Goal: Find contact information: Find contact information

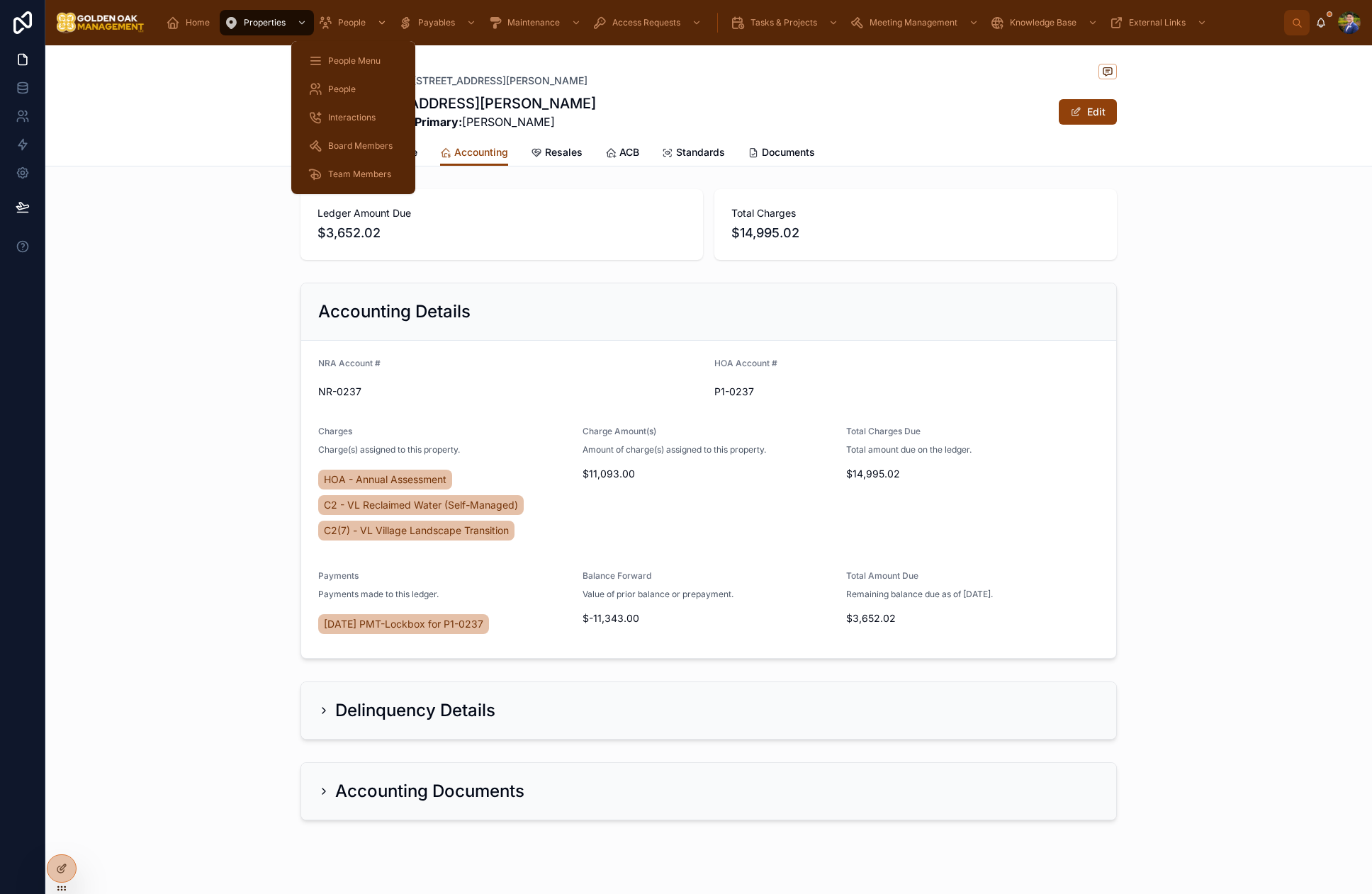
scroll to position [22, 0]
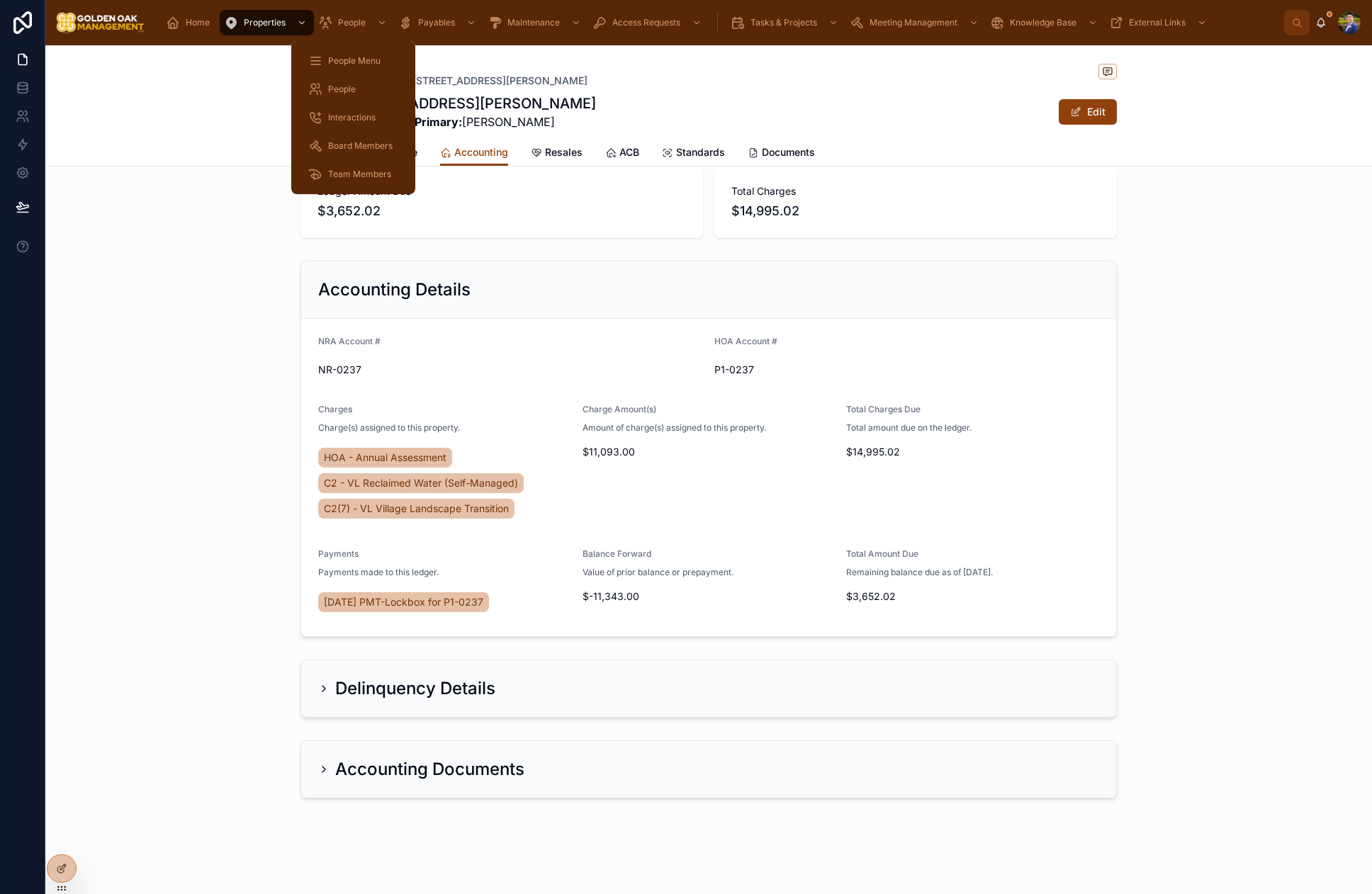
click at [359, 122] on span "Interactions" at bounding box center [352, 117] width 48 height 11
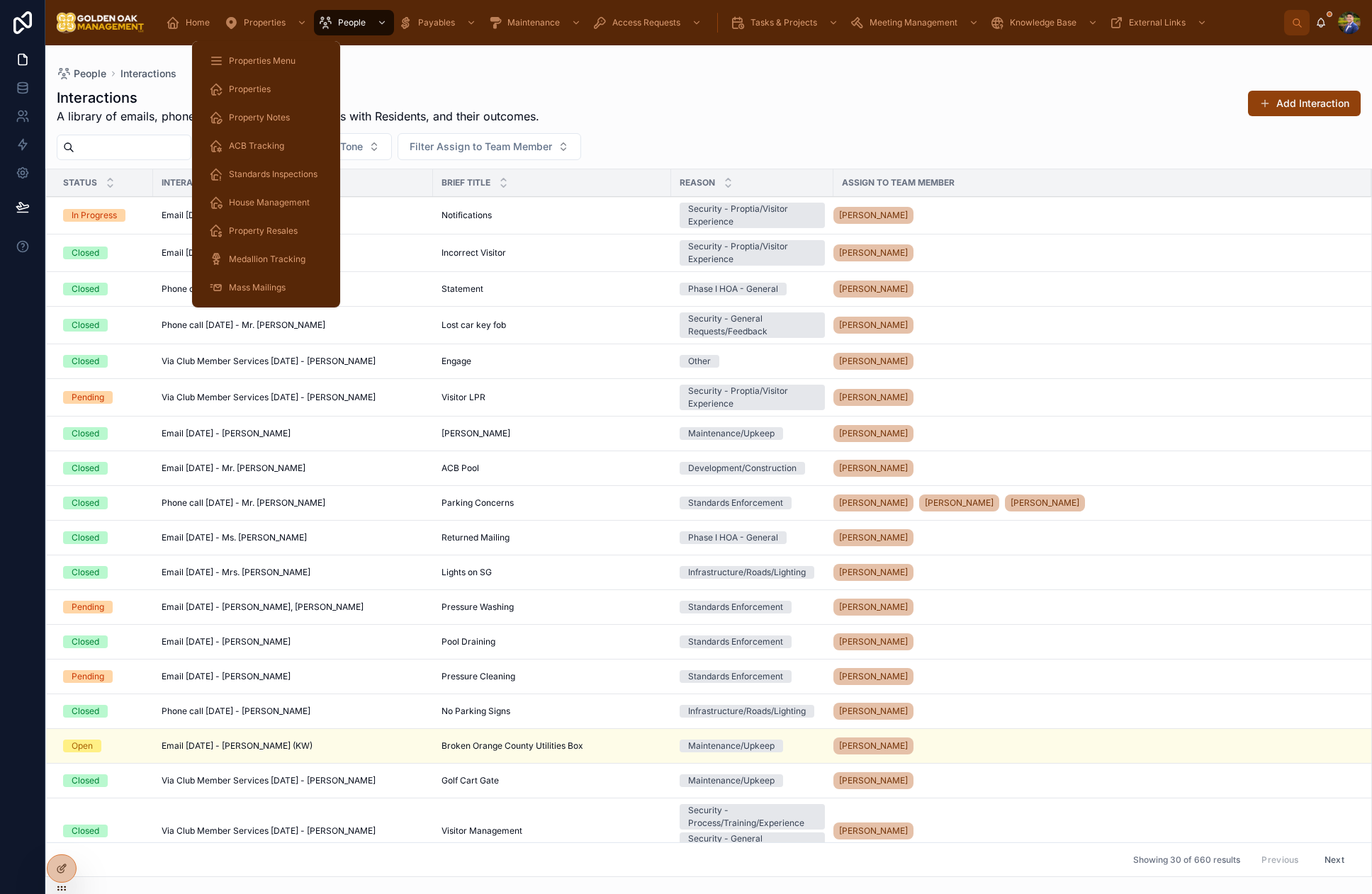
click at [263, 86] on span "Properties" at bounding box center [250, 89] width 42 height 11
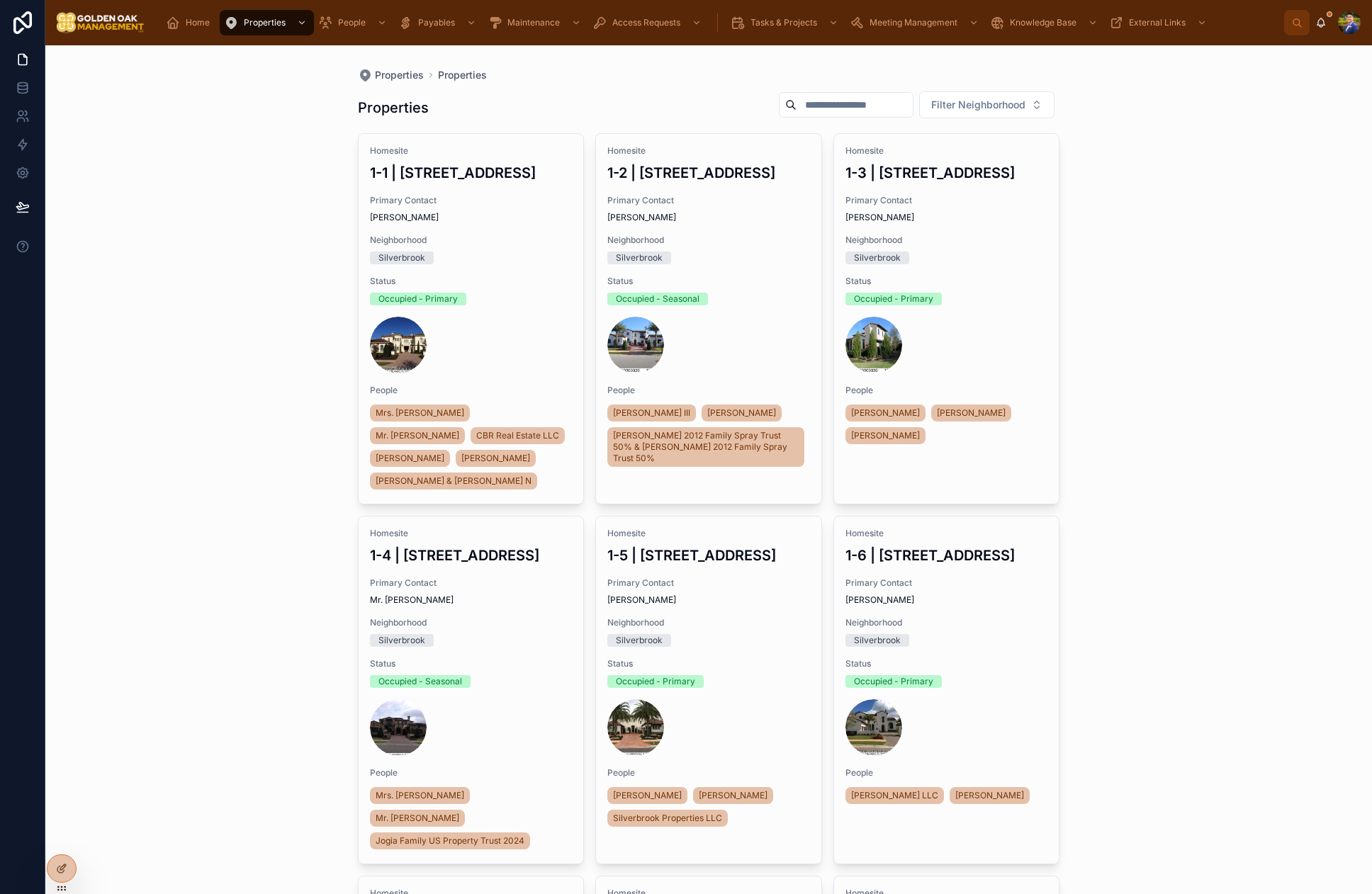
click at [884, 110] on input "text" at bounding box center [854, 104] width 116 height 20
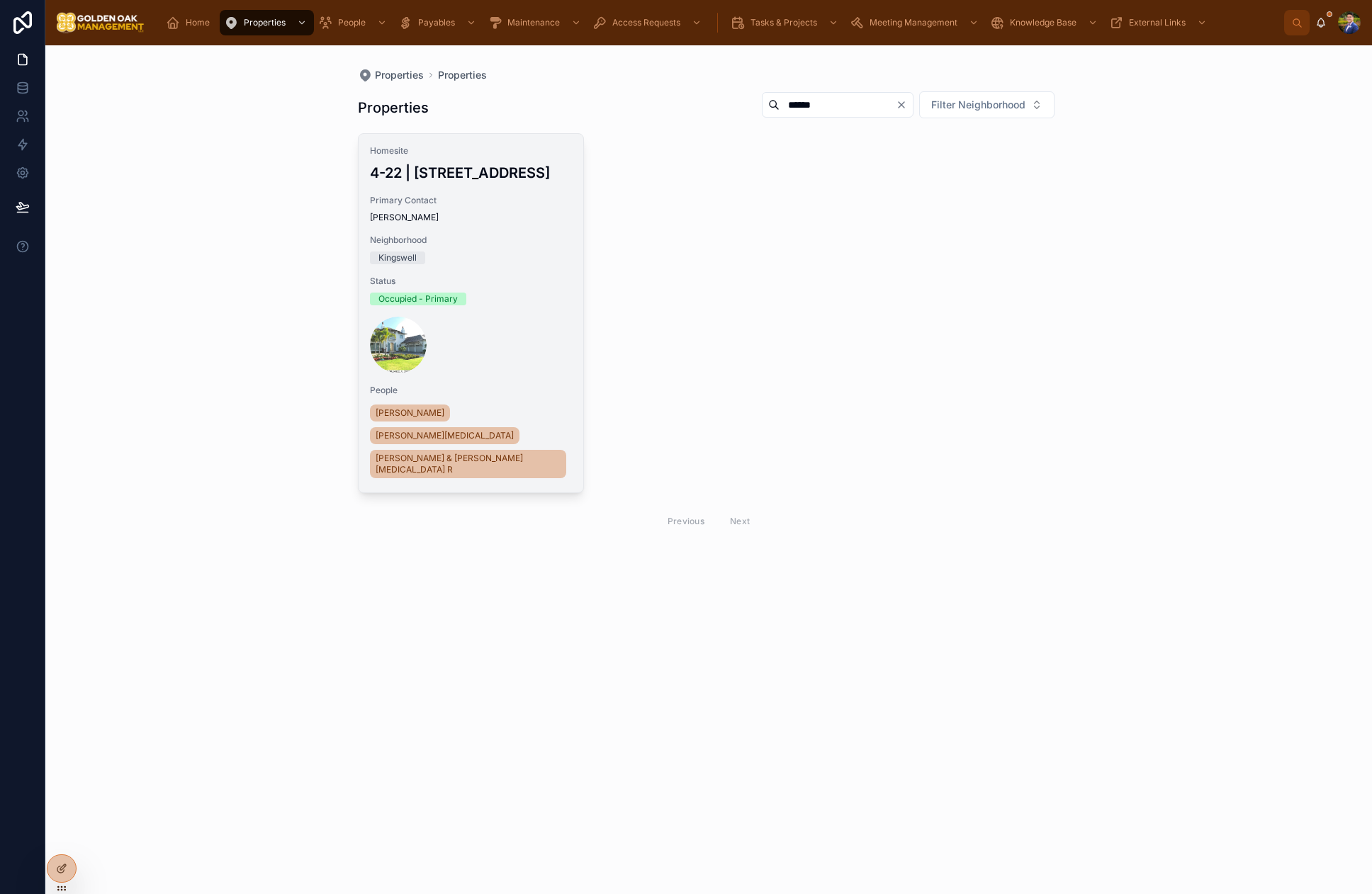
type input "******"
click at [535, 282] on span "Status" at bounding box center [472, 280] width 203 height 11
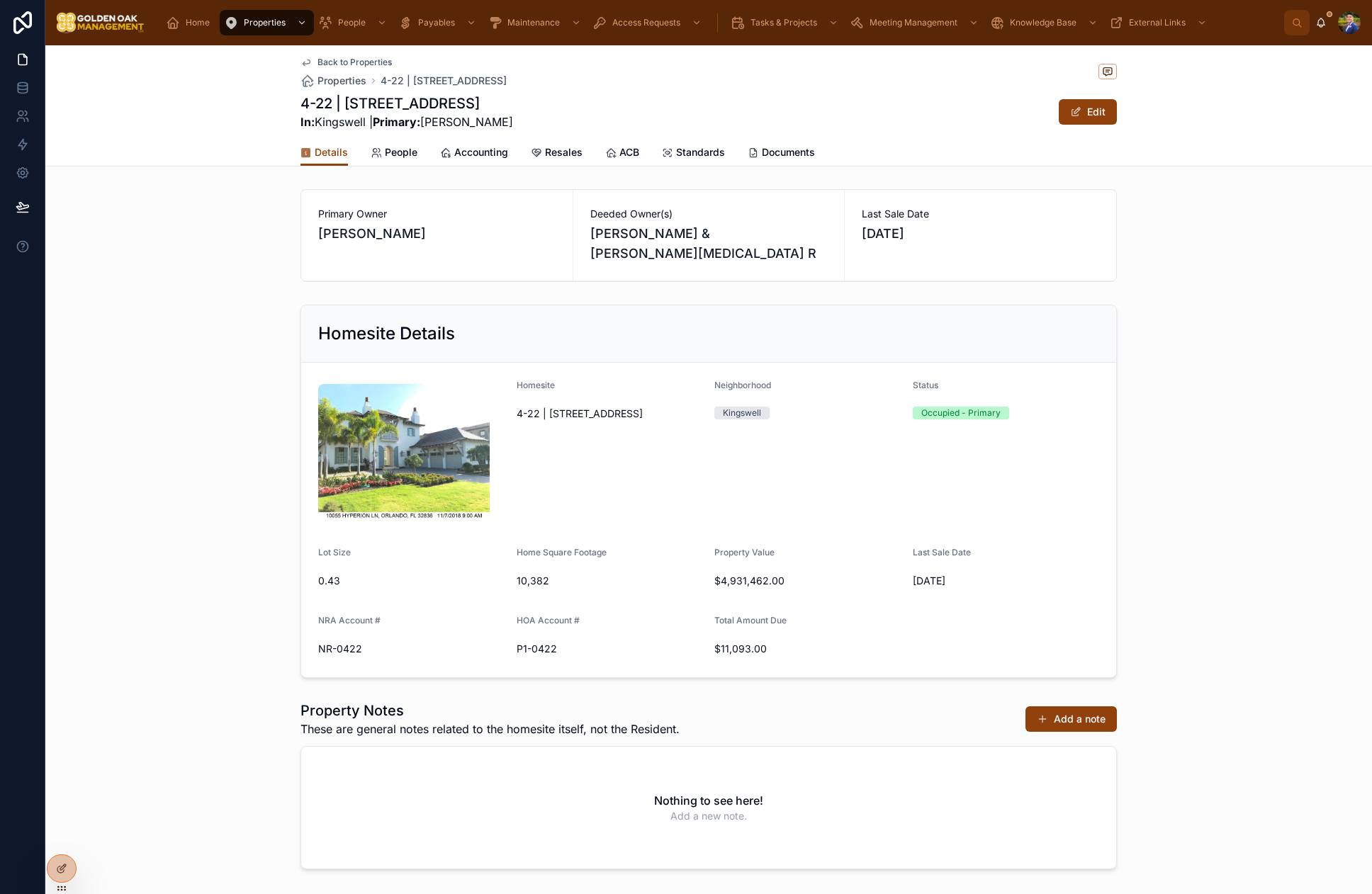
click at [407, 156] on span "People" at bounding box center [401, 152] width 33 height 14
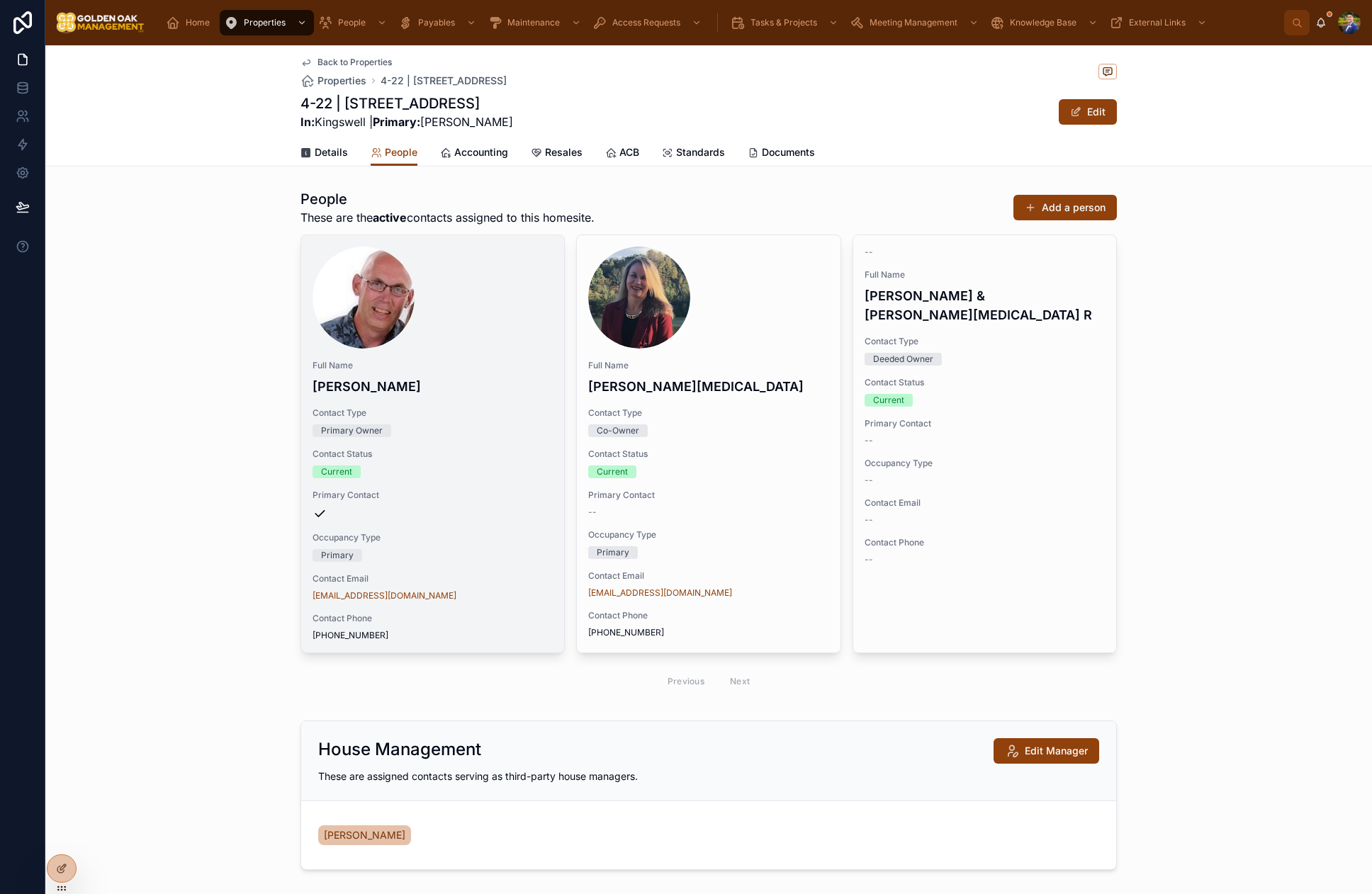
click at [507, 599] on div "[EMAIL_ADDRESS][DOMAIN_NAME]" at bounding box center [432, 595] width 240 height 11
click at [447, 391] on h4 "[PERSON_NAME]" at bounding box center [432, 386] width 240 height 19
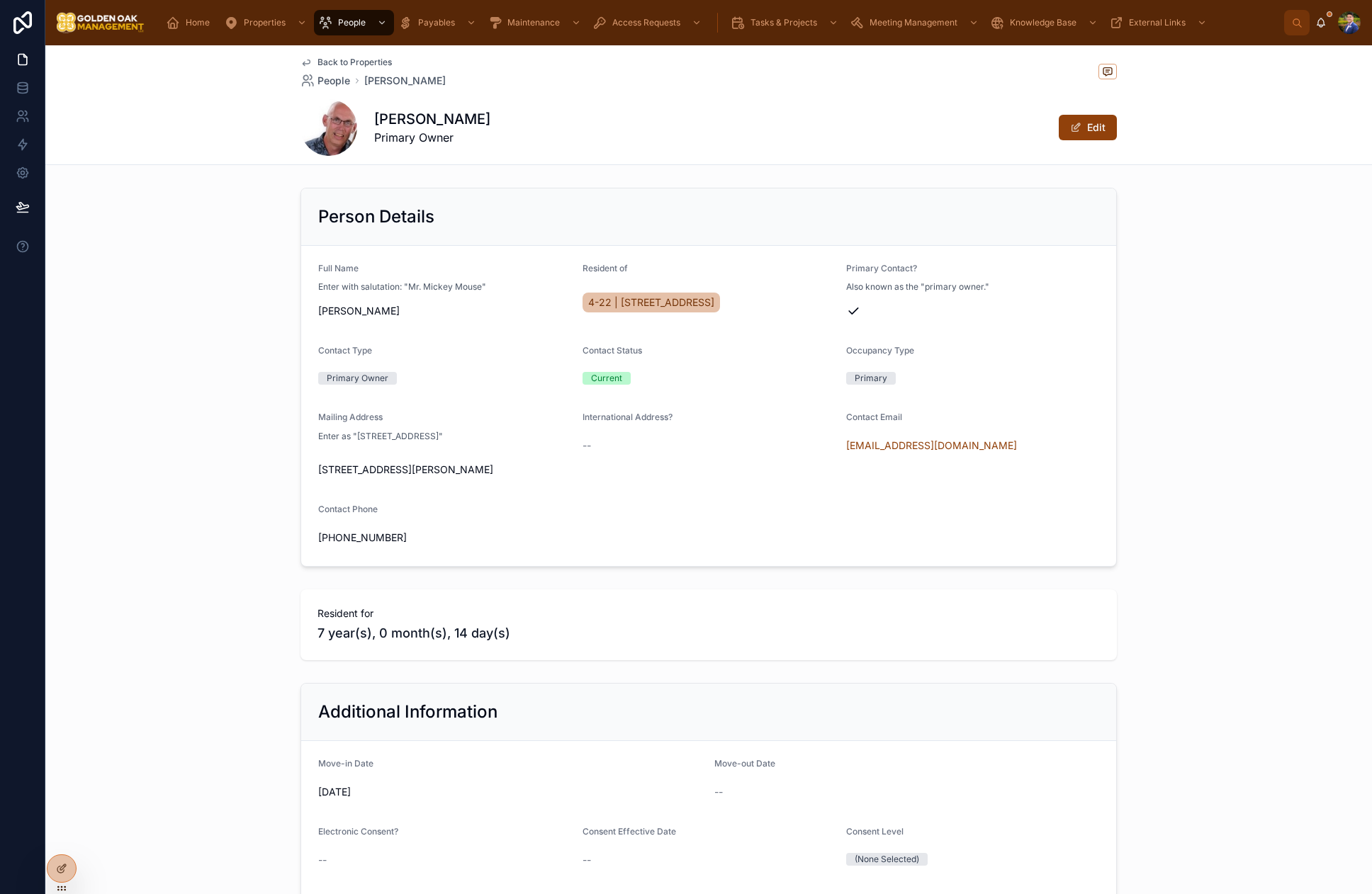
click at [998, 447] on div "[EMAIL_ADDRESS][DOMAIN_NAME]" at bounding box center [972, 446] width 253 height 14
click at [792, 441] on div "--" at bounding box center [708, 446] width 253 height 14
drag, startPoint x: 792, startPoint y: 441, endPoint x: 842, endPoint y: 445, distance: 50.2
click at [842, 445] on form "Full Name Enter with salutation: "Mr. Mickey Mouse" [PERSON_NAME] Resident of 4…" at bounding box center [708, 406] width 815 height 320
copy link "[EMAIL_ADDRESS][DOMAIN_NAME]"
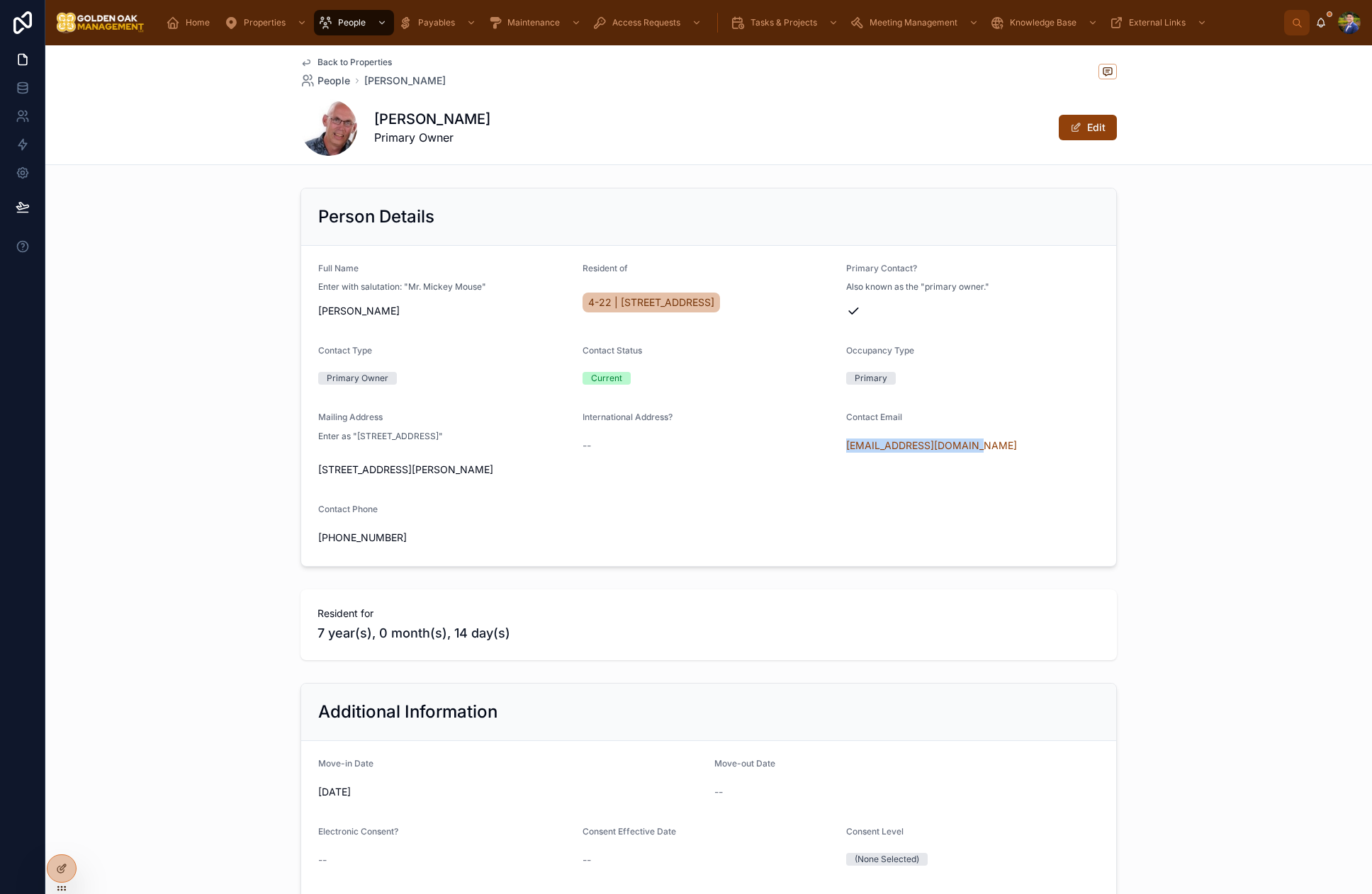
drag, startPoint x: 412, startPoint y: 483, endPoint x: 320, endPoint y: 473, distance: 92.5
click at [320, 473] on span "[STREET_ADDRESS][PERSON_NAME]" at bounding box center [445, 469] width 253 height 14
copy span "[STREET_ADDRESS][PERSON_NAME]"
click at [356, 59] on span "Back to Properties" at bounding box center [354, 62] width 75 height 11
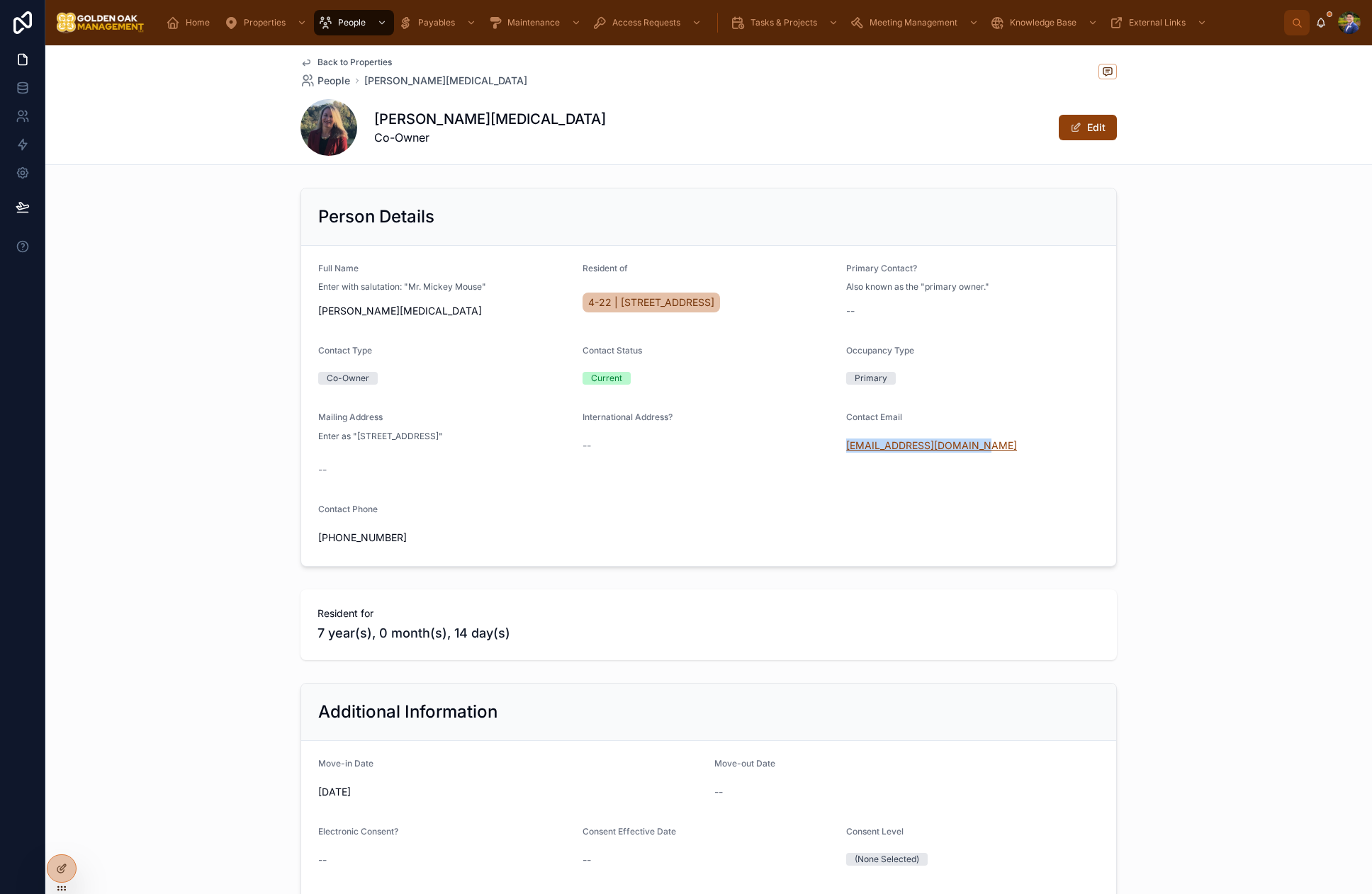
drag, startPoint x: 994, startPoint y: 449, endPoint x: 848, endPoint y: 447, distance: 146.0
click at [848, 447] on div "[EMAIL_ADDRESS][DOMAIN_NAME]" at bounding box center [972, 446] width 253 height 14
copy link "[EMAIL_ADDRESS][DOMAIN_NAME]"
